Goal: Check status

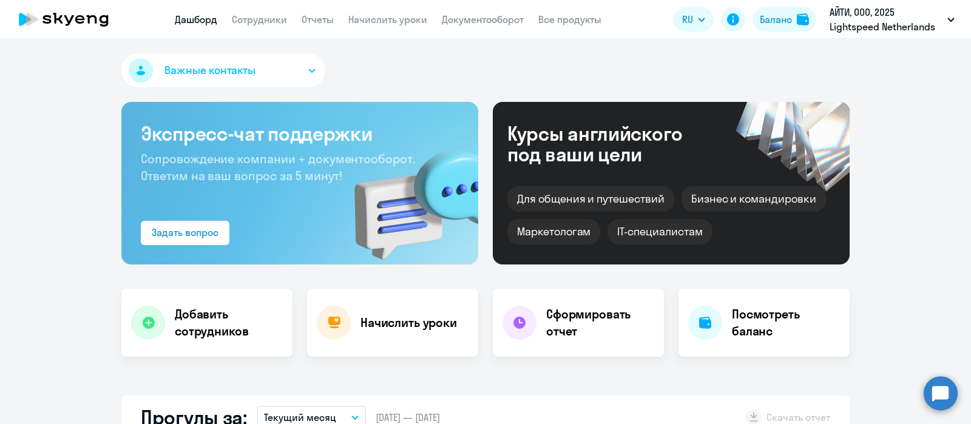
select select "30"
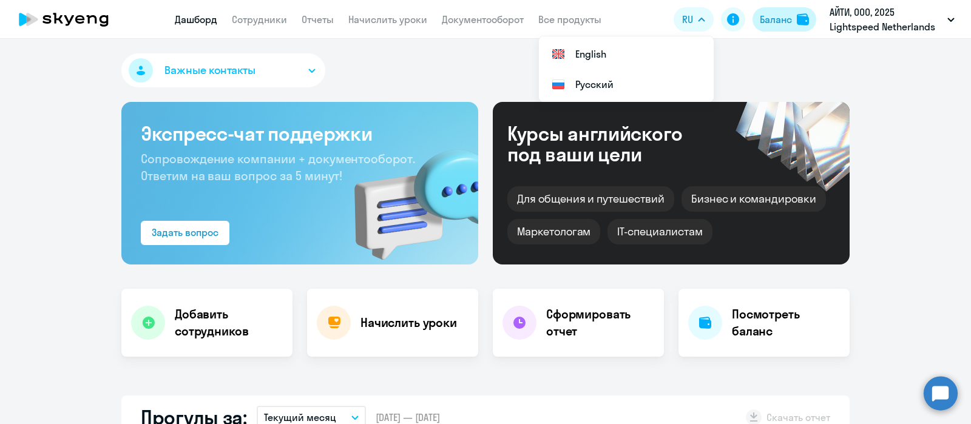
click at [779, 20] on div "Баланс" at bounding box center [776, 19] width 32 height 15
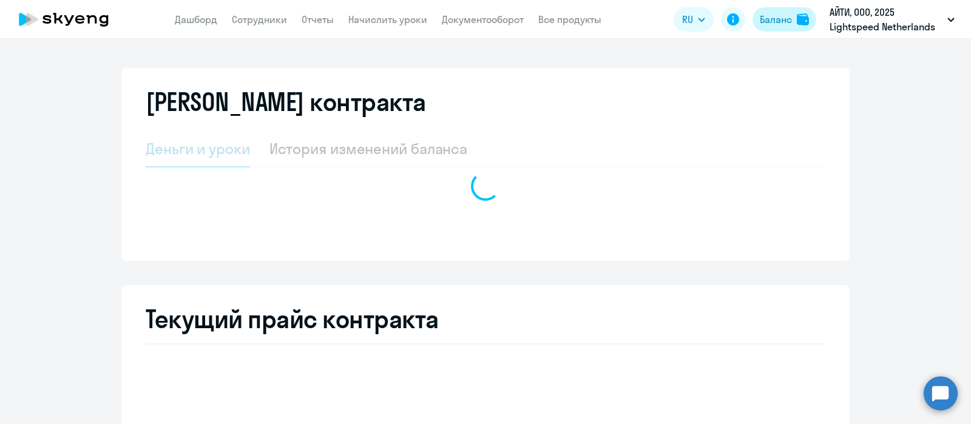
select select "english_adult_not_native_speaker"
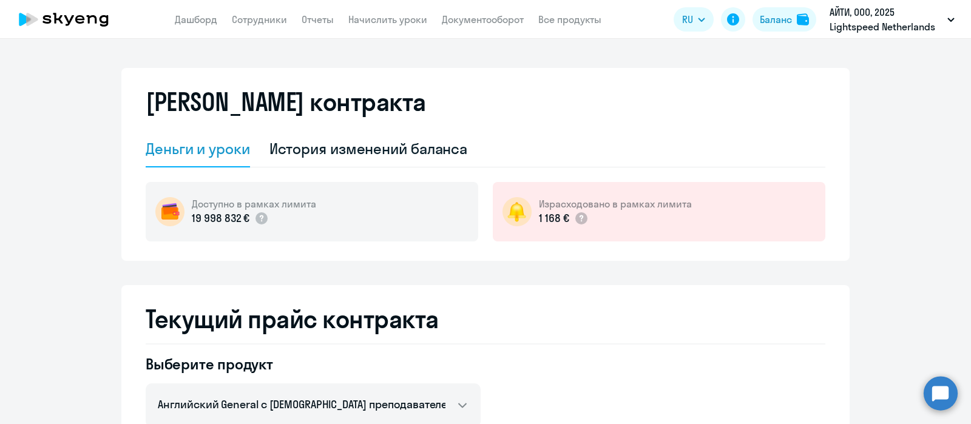
scroll to position [220, 0]
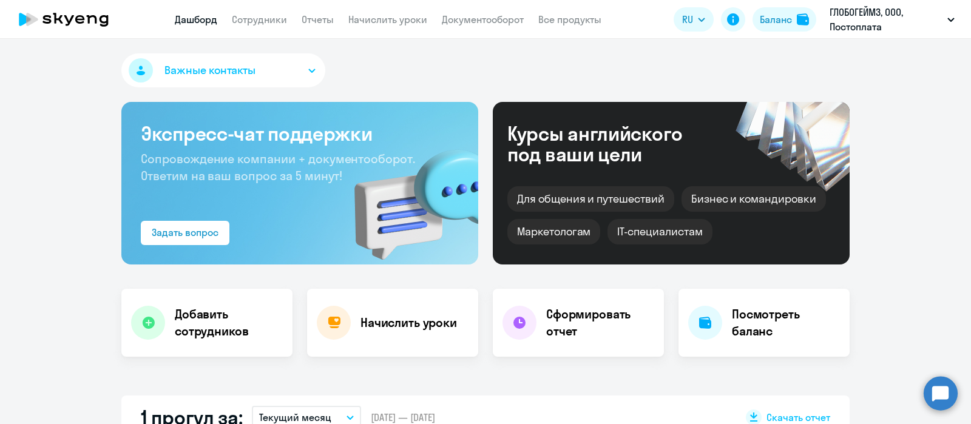
select select "30"
